Goal: Information Seeking & Learning: Learn about a topic

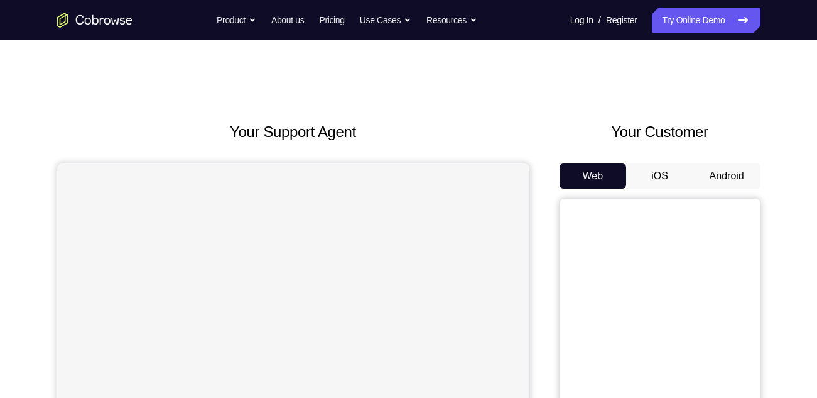
drag, startPoint x: 0, startPoint y: 0, endPoint x: 724, endPoint y: 175, distance: 745.3
click at [724, 175] on button "Android" at bounding box center [727, 175] width 67 height 25
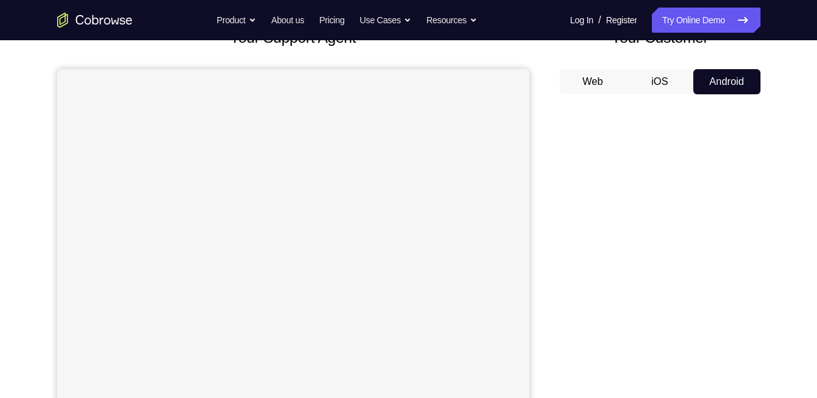
scroll to position [95, 0]
click at [390, 215] on div at bounding box center [293, 278] width 472 height 421
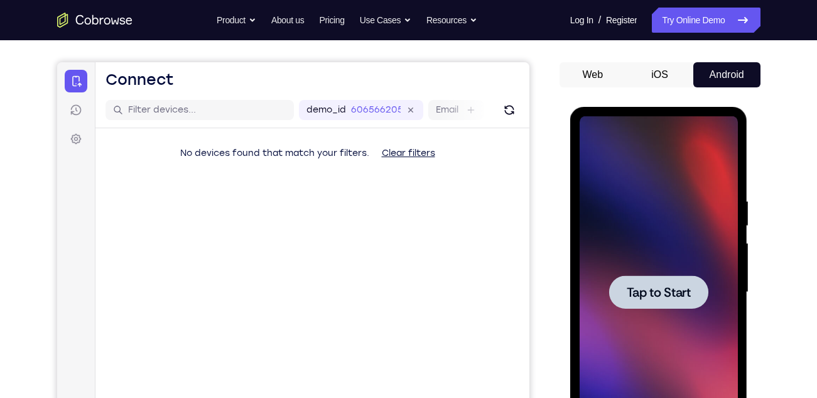
scroll to position [103, 0]
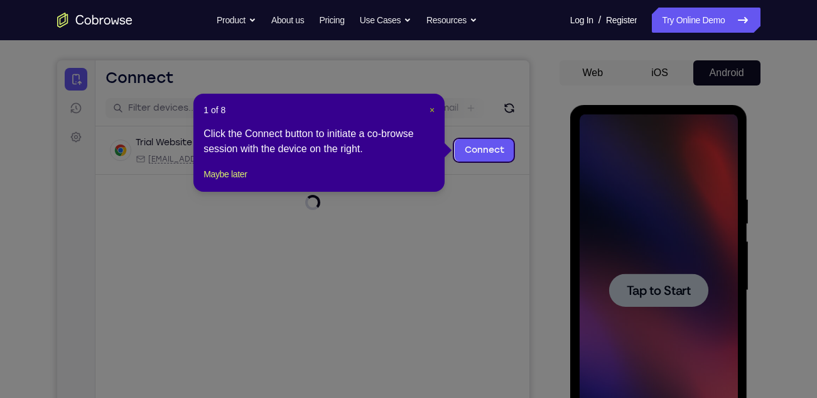
click at [430, 109] on span "×" at bounding box center [432, 110] width 5 height 10
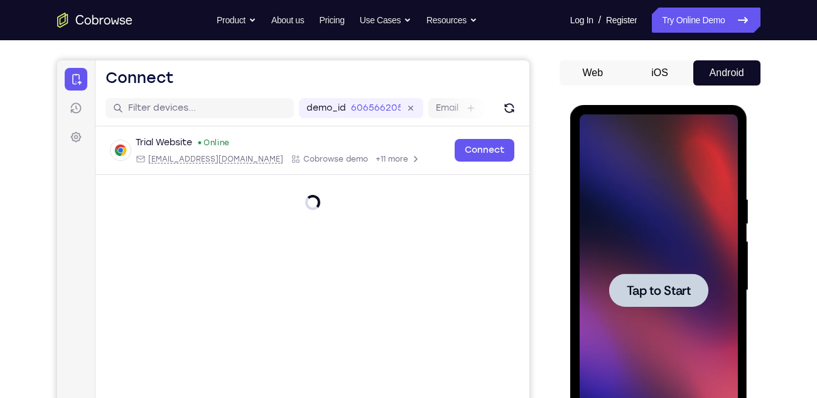
click at [682, 250] on div at bounding box center [659, 290] width 158 height 352
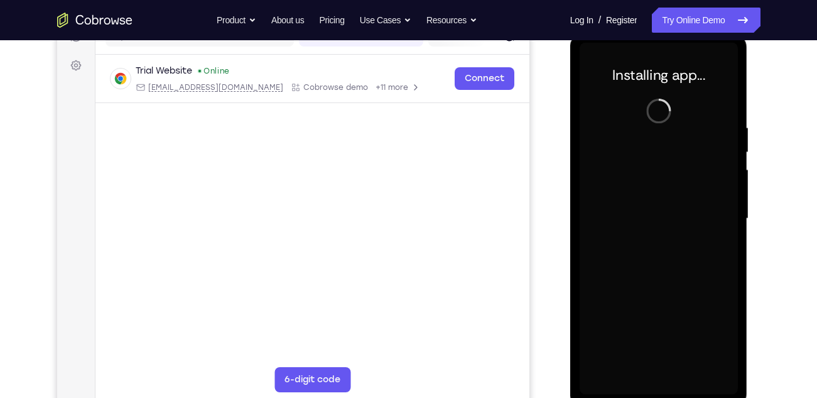
scroll to position [174, 0]
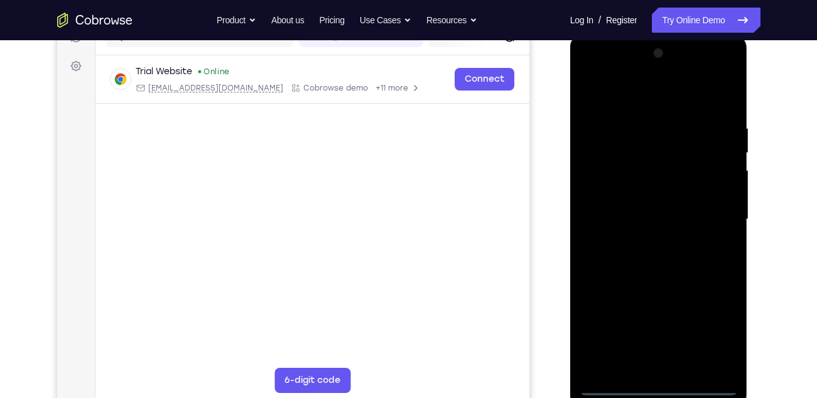
click at [660, 385] on div at bounding box center [659, 219] width 158 height 352
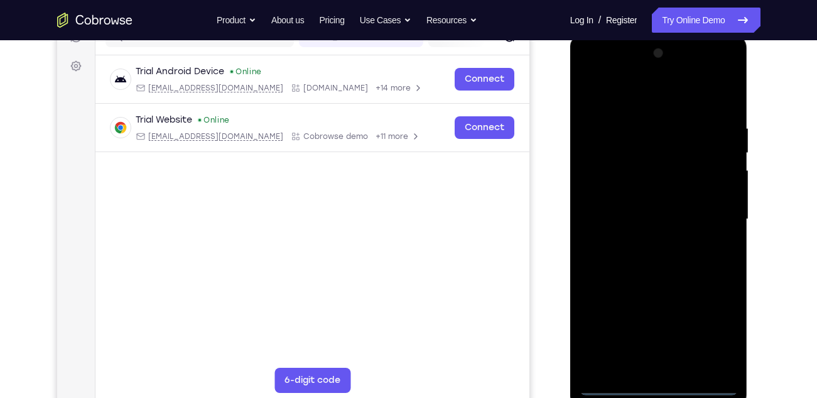
click at [713, 324] on div at bounding box center [659, 219] width 158 height 352
click at [595, 72] on div at bounding box center [659, 219] width 158 height 352
click at [714, 212] on div at bounding box center [659, 219] width 158 height 352
click at [650, 243] on div at bounding box center [659, 219] width 158 height 352
click at [660, 281] on div at bounding box center [659, 219] width 158 height 352
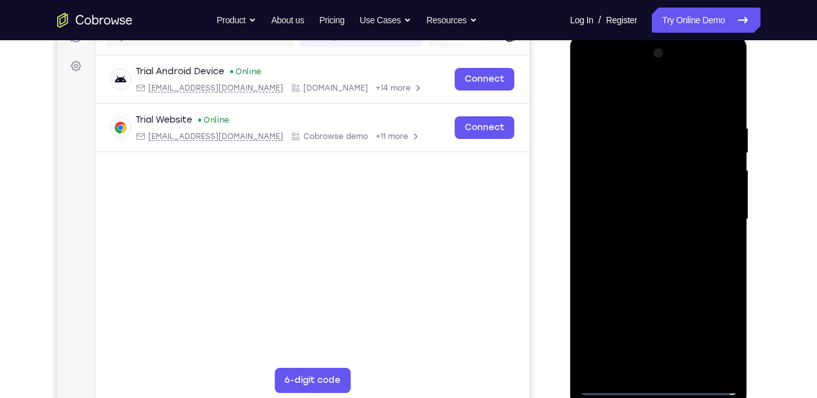
click at [643, 213] on div at bounding box center [659, 219] width 158 height 352
click at [627, 224] on div at bounding box center [659, 219] width 158 height 352
click at [635, 209] on div at bounding box center [659, 219] width 158 height 352
click at [664, 235] on div at bounding box center [659, 219] width 158 height 352
click at [690, 96] on div at bounding box center [659, 219] width 158 height 352
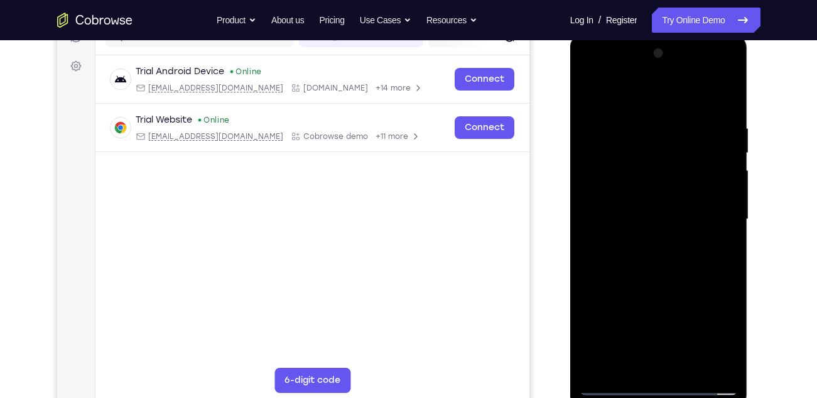
click at [657, 117] on div at bounding box center [659, 219] width 158 height 352
click at [692, 273] on div at bounding box center [659, 219] width 158 height 352
click at [675, 201] on div at bounding box center [659, 219] width 158 height 352
drag, startPoint x: 661, startPoint y: 280, endPoint x: 655, endPoint y: 120, distance: 160.3
click at [655, 120] on div at bounding box center [659, 219] width 158 height 352
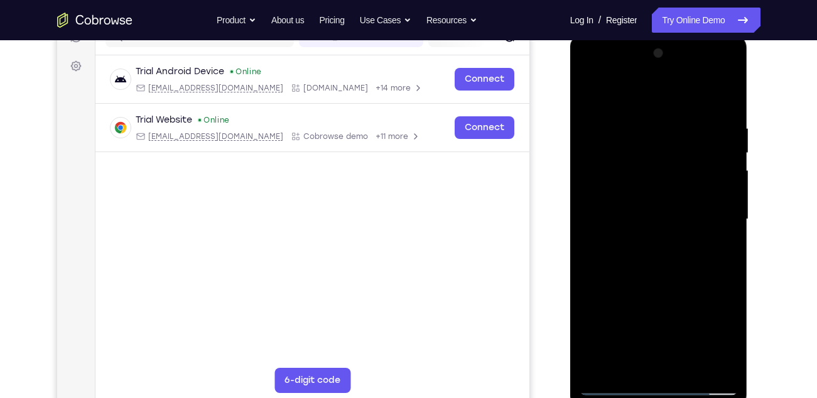
click at [647, 360] on div at bounding box center [659, 219] width 158 height 352
click at [637, 198] on div at bounding box center [659, 219] width 158 height 352
click at [640, 244] on div at bounding box center [659, 219] width 158 height 352
click at [673, 181] on div at bounding box center [659, 219] width 158 height 352
click at [632, 155] on div at bounding box center [659, 219] width 158 height 352
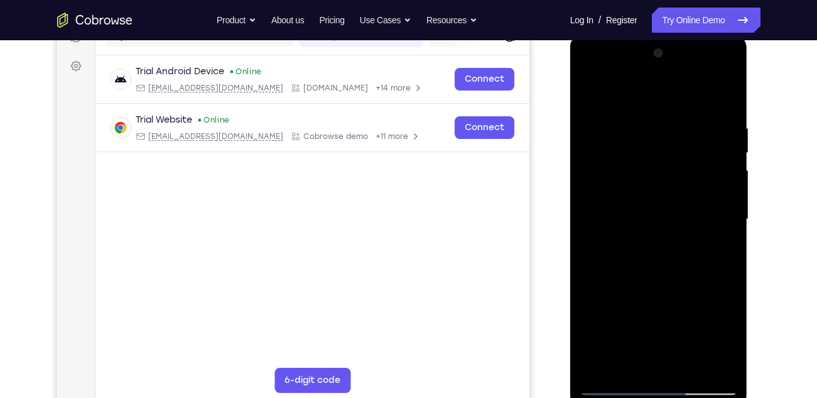
click at [587, 90] on div at bounding box center [659, 219] width 158 height 352
click at [693, 220] on div at bounding box center [659, 219] width 158 height 352
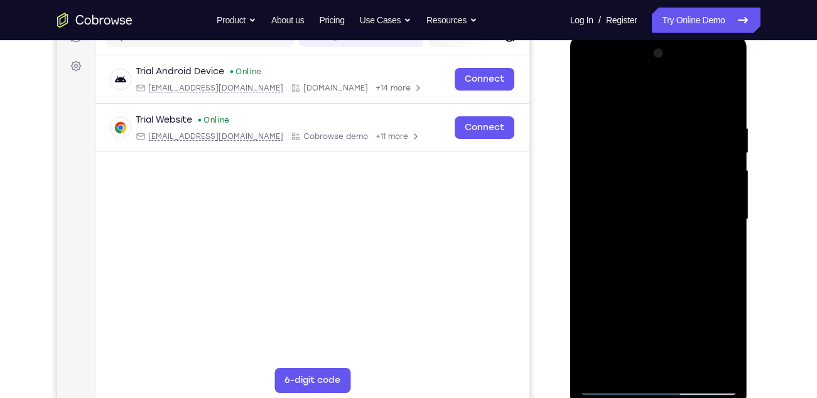
click at [674, 264] on div at bounding box center [659, 219] width 158 height 352
click at [728, 94] on div at bounding box center [659, 219] width 158 height 352
drag, startPoint x: 649, startPoint y: 131, endPoint x: 649, endPoint y: 351, distance: 219.9
click at [649, 351] on div at bounding box center [659, 219] width 158 height 352
click at [588, 92] on div at bounding box center [659, 219] width 158 height 352
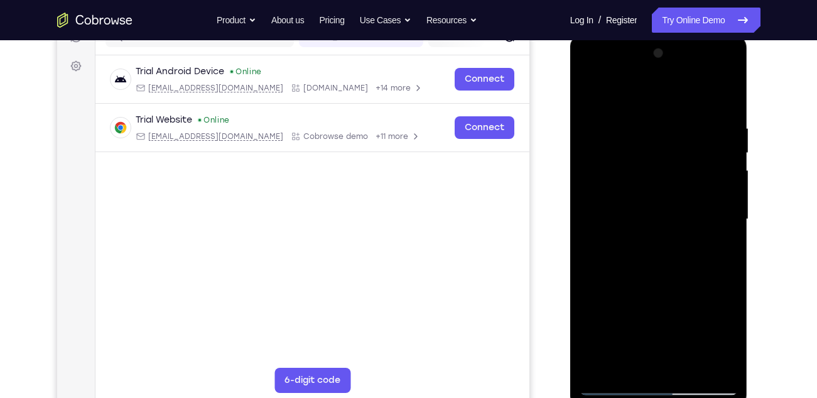
click at [648, 118] on div at bounding box center [659, 219] width 158 height 352
click at [727, 236] on div at bounding box center [659, 219] width 158 height 352
click at [704, 359] on div at bounding box center [659, 219] width 158 height 352
click at [726, 205] on div at bounding box center [659, 219] width 158 height 352
click at [717, 207] on div at bounding box center [659, 219] width 158 height 352
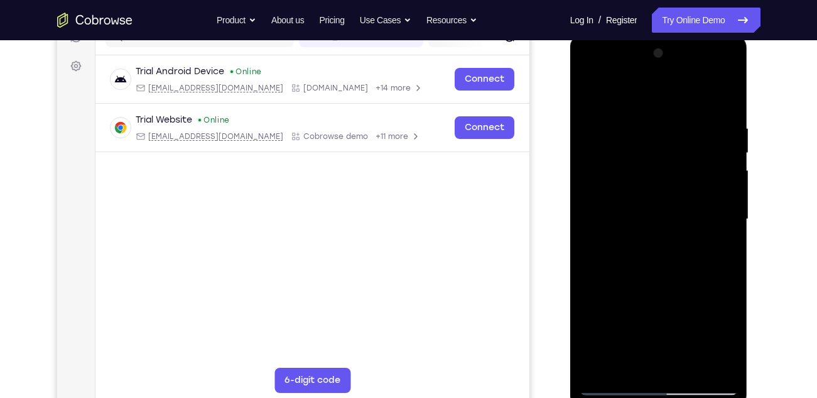
click at [726, 106] on div at bounding box center [659, 219] width 158 height 352
click at [627, 371] on div at bounding box center [659, 219] width 158 height 352
click at [638, 92] on div at bounding box center [659, 219] width 158 height 352
click at [630, 178] on div at bounding box center [659, 219] width 158 height 352
click at [594, 94] on div at bounding box center [659, 219] width 158 height 352
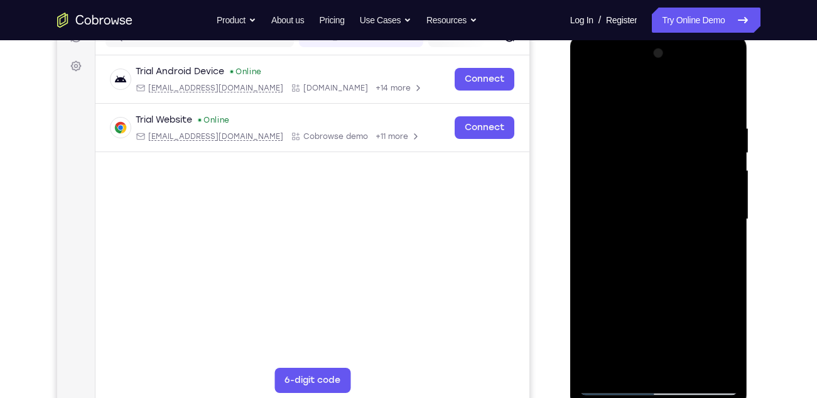
click at [720, 364] on div at bounding box center [659, 219] width 158 height 352
click at [593, 74] on div at bounding box center [659, 219] width 158 height 352
click at [608, 180] on div at bounding box center [659, 219] width 158 height 352
click at [701, 108] on div at bounding box center [659, 219] width 158 height 352
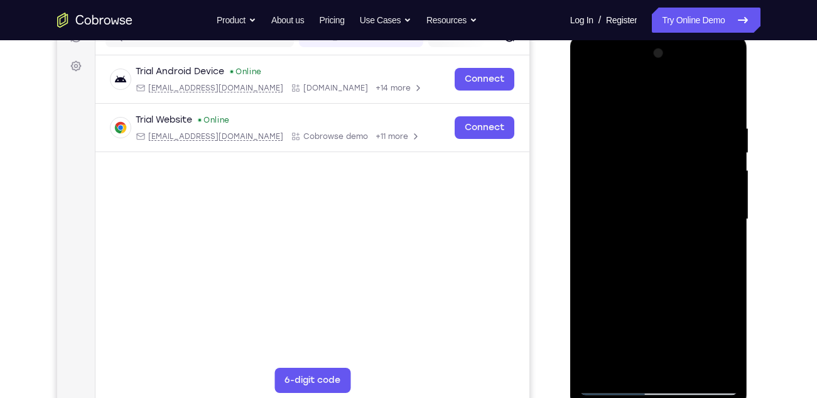
click at [587, 109] on div at bounding box center [659, 219] width 158 height 352
click at [654, 173] on div at bounding box center [659, 219] width 158 height 352
click at [700, 364] on div at bounding box center [659, 219] width 158 height 352
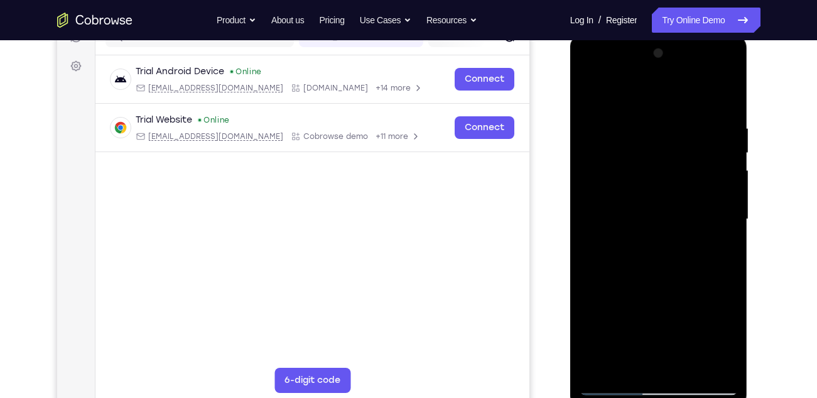
click at [700, 364] on div at bounding box center [659, 219] width 158 height 352
click at [727, 232] on div at bounding box center [659, 219] width 158 height 352
click at [704, 364] on div at bounding box center [659, 219] width 158 height 352
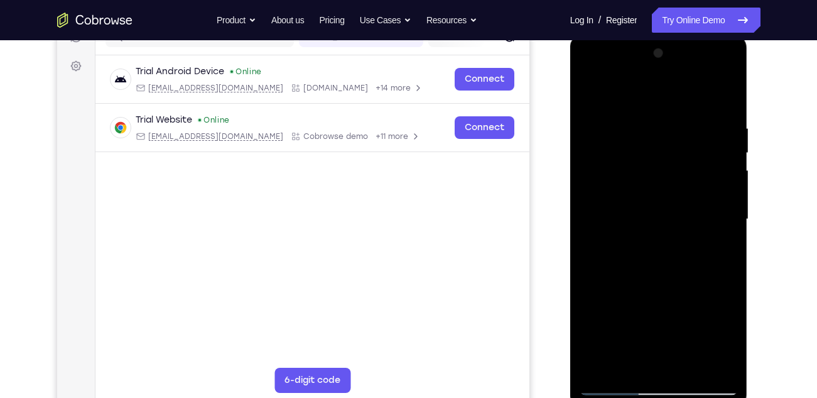
click at [704, 364] on div at bounding box center [659, 219] width 158 height 352
click at [733, 229] on div at bounding box center [659, 219] width 158 height 352
click at [587, 226] on div at bounding box center [659, 219] width 158 height 352
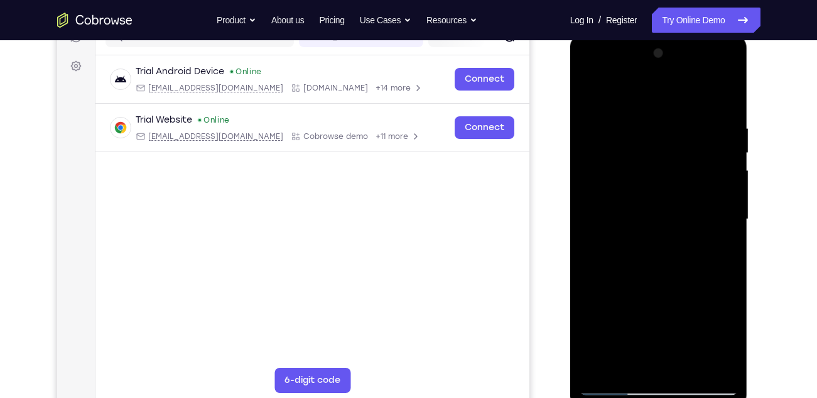
click at [727, 231] on div at bounding box center [659, 219] width 158 height 352
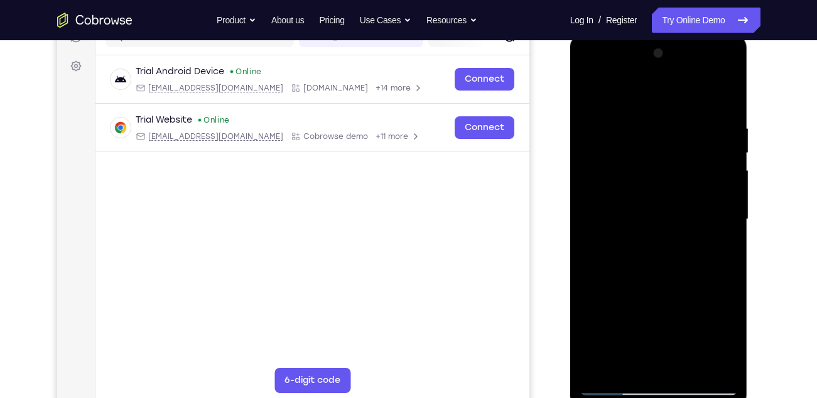
click at [727, 231] on div at bounding box center [659, 219] width 158 height 352
click at [731, 99] on div at bounding box center [659, 219] width 158 height 352
drag, startPoint x: 668, startPoint y: 94, endPoint x: 680, endPoint y: 427, distance: 333.2
click at [680, 397] on html "Online web based iOS Simulators and Android Emulators. Run iPhone, iPad, Mobile…" at bounding box center [659, 222] width 179 height 377
click at [709, 89] on div at bounding box center [659, 219] width 158 height 352
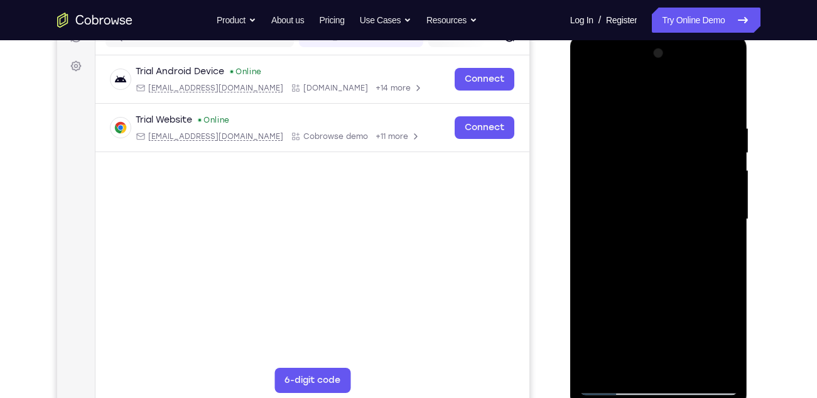
click at [616, 154] on div at bounding box center [659, 219] width 158 height 352
drag, startPoint x: 689, startPoint y: 334, endPoint x: 678, endPoint y: 136, distance: 198.8
click at [678, 136] on div at bounding box center [659, 219] width 158 height 352
drag, startPoint x: 676, startPoint y: 334, endPoint x: 667, endPoint y: 116, distance: 218.2
click at [667, 116] on div at bounding box center [659, 219] width 158 height 352
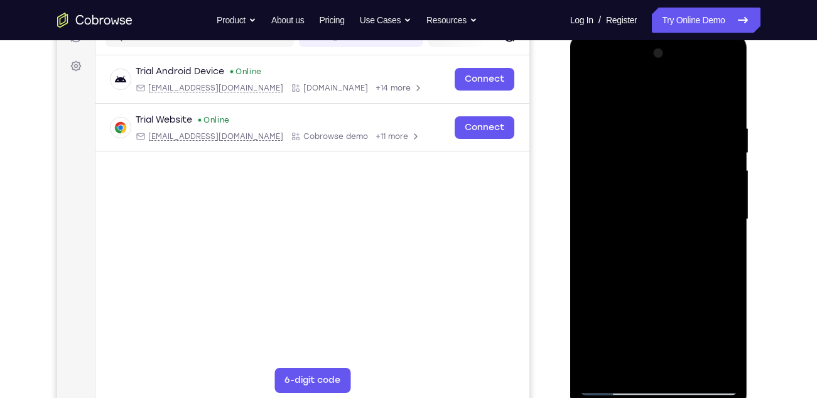
drag, startPoint x: 689, startPoint y: 324, endPoint x: 674, endPoint y: 109, distance: 215.3
click at [674, 109] on div at bounding box center [659, 219] width 158 height 352
drag, startPoint x: 683, startPoint y: 330, endPoint x: 674, endPoint y: 122, distance: 208.8
click at [674, 122] on div at bounding box center [659, 219] width 158 height 352
drag, startPoint x: 700, startPoint y: 341, endPoint x: 687, endPoint y: 130, distance: 211.5
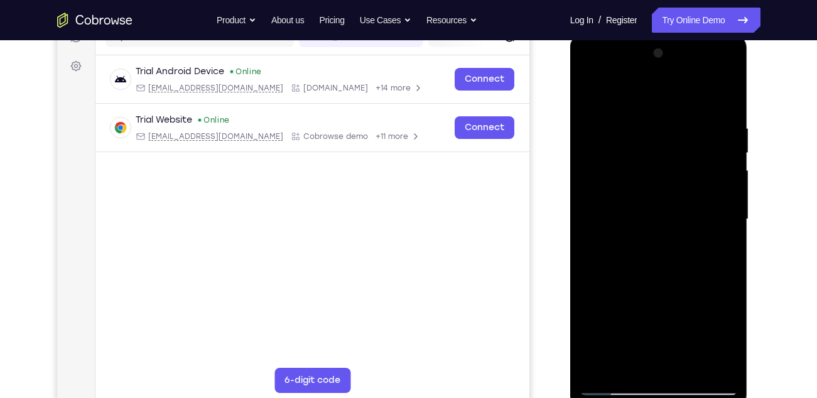
click at [687, 130] on div at bounding box center [659, 219] width 158 height 352
drag, startPoint x: 687, startPoint y: 337, endPoint x: 685, endPoint y: 160, distance: 177.2
click at [685, 160] on div at bounding box center [659, 219] width 158 height 352
drag, startPoint x: 693, startPoint y: 333, endPoint x: 682, endPoint y: 117, distance: 215.7
click at [682, 117] on div at bounding box center [659, 219] width 158 height 352
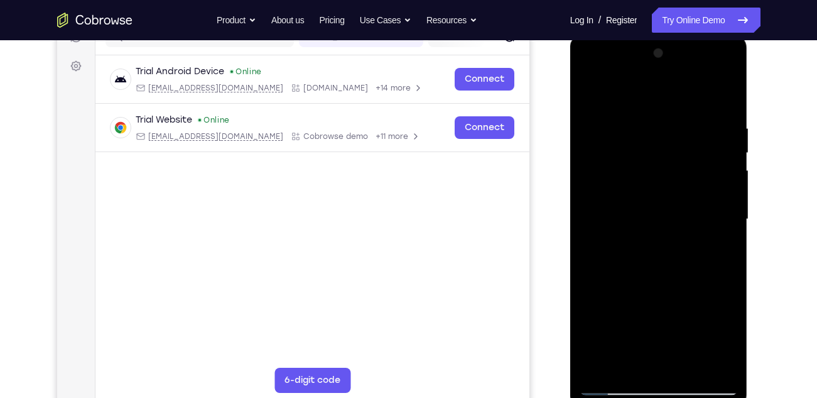
click at [616, 391] on div at bounding box center [659, 219] width 158 height 352
click at [639, 199] on div at bounding box center [659, 219] width 158 height 352
click at [625, 255] on div at bounding box center [659, 219] width 158 height 352
drag, startPoint x: 670, startPoint y: 334, endPoint x: 650, endPoint y: 118, distance: 216.4
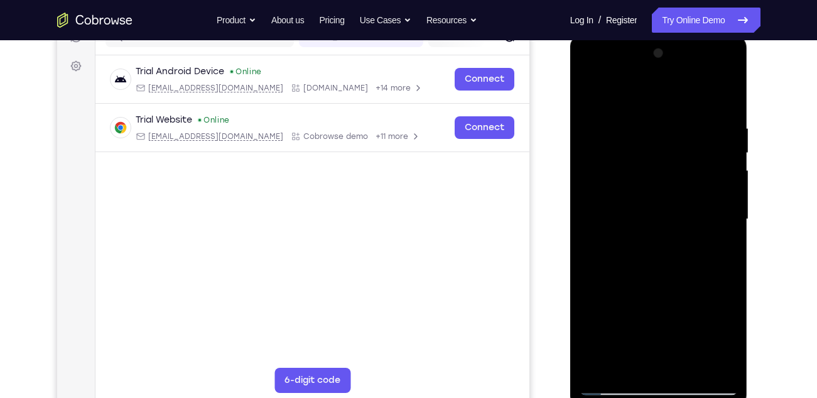
click at [650, 118] on div at bounding box center [659, 219] width 158 height 352
drag, startPoint x: 667, startPoint y: 336, endPoint x: 672, endPoint y: 124, distance: 212.4
click at [672, 124] on div at bounding box center [659, 219] width 158 height 352
click at [619, 393] on div at bounding box center [659, 219] width 158 height 352
drag, startPoint x: 647, startPoint y: 330, endPoint x: 636, endPoint y: 221, distance: 109.9
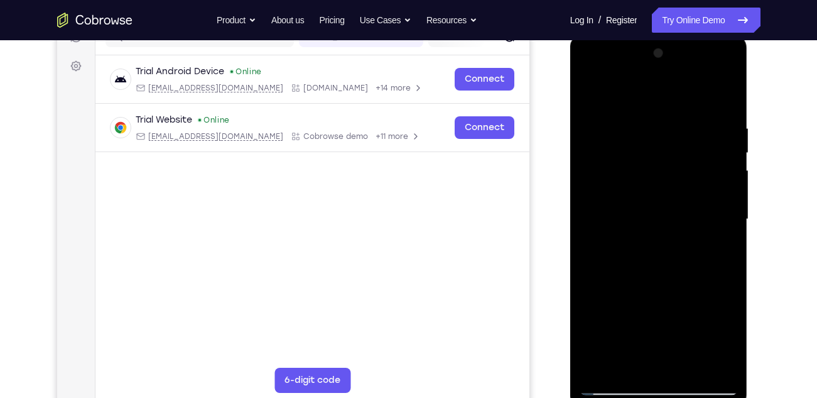
click at [636, 221] on div at bounding box center [659, 219] width 158 height 352
click at [618, 268] on div at bounding box center [659, 219] width 158 height 352
click at [587, 94] on div at bounding box center [659, 219] width 158 height 352
drag, startPoint x: 646, startPoint y: 327, endPoint x: 639, endPoint y: 138, distance: 188.6
click at [639, 138] on div at bounding box center [659, 219] width 158 height 352
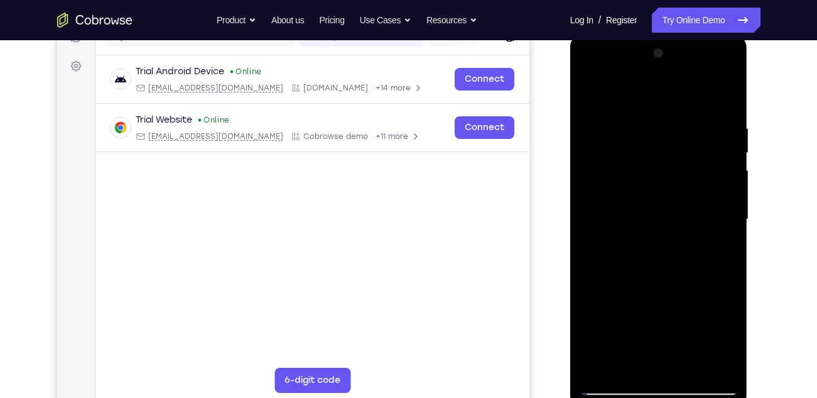
click at [660, 152] on div at bounding box center [659, 219] width 158 height 352
click at [613, 155] on div at bounding box center [659, 219] width 158 height 352
click at [616, 386] on div at bounding box center [659, 219] width 158 height 352
drag, startPoint x: 658, startPoint y: 320, endPoint x: 648, endPoint y: 74, distance: 247.1
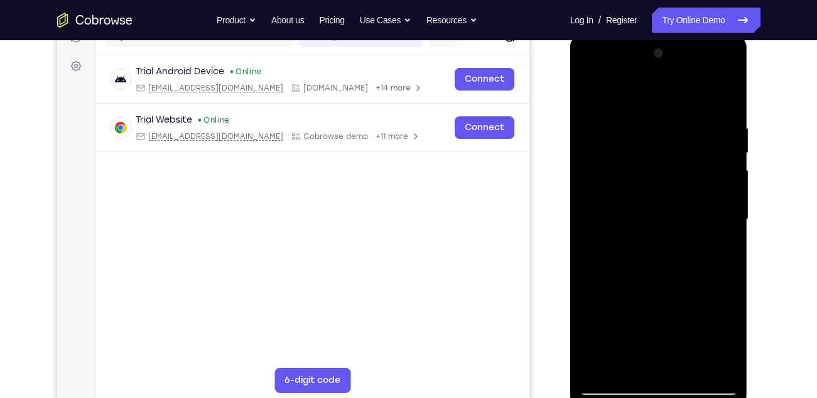
click at [648, 74] on div at bounding box center [659, 219] width 158 height 352
drag, startPoint x: 645, startPoint y: 321, endPoint x: 636, endPoint y: 123, distance: 198.7
click at [636, 123] on div at bounding box center [659, 219] width 158 height 352
